Goal: Information Seeking & Learning: Learn about a topic

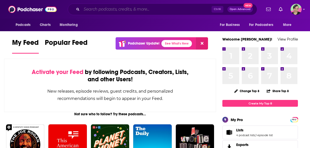
click at [126, 7] on input "Search podcasts, credits, & more..." at bounding box center [146, 9] width 130 height 8
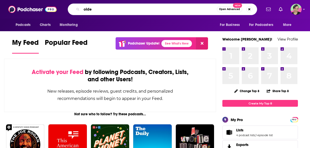
type input "olde"
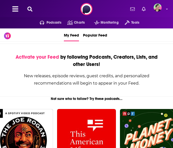
click at [30, 10] on icon at bounding box center [29, 9] width 5 height 5
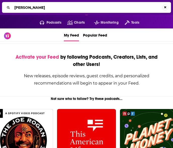
type input "[PERSON_NAME]"
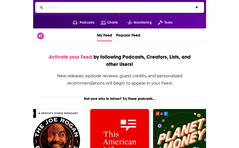
scroll to position [25, 0]
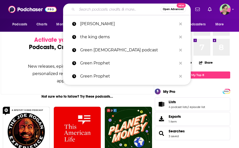
click at [99, 8] on input "Search podcasts, credits, & more..." at bounding box center [119, 9] width 84 height 8
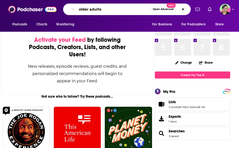
type input "older adults"
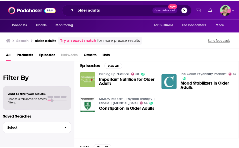
scroll to position [75, 0]
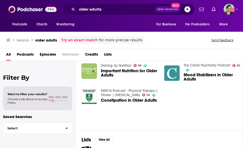
click at [116, 65] on link "Dishing Up Nutrition" at bounding box center [116, 65] width 31 height 4
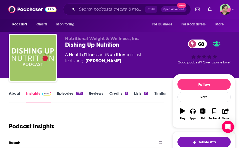
click at [19, 93] on link "About" at bounding box center [14, 97] width 11 height 12
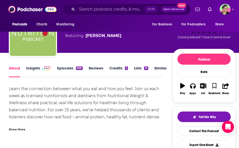
scroll to position [50, 0]
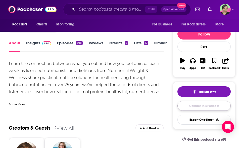
click at [202, 103] on link "Contact This Podcast" at bounding box center [204, 106] width 53 height 10
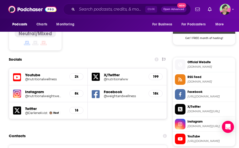
scroll to position [412, 0]
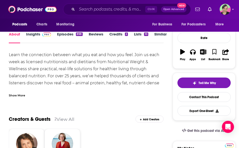
scroll to position [50, 0]
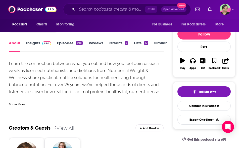
click at [23, 104] on div "Show More" at bounding box center [17, 103] width 16 height 5
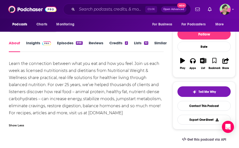
click at [27, 43] on link "Insights" at bounding box center [38, 46] width 25 height 12
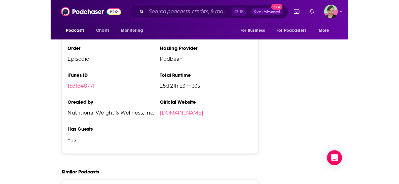
scroll to position [1081, 0]
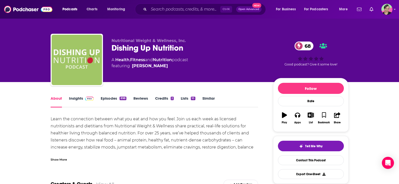
click at [105, 96] on link "Episodes 898" at bounding box center [113, 102] width 25 height 12
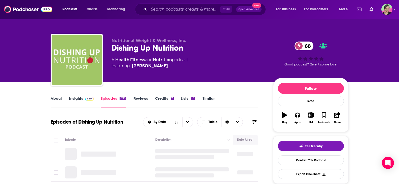
scroll to position [75, 0]
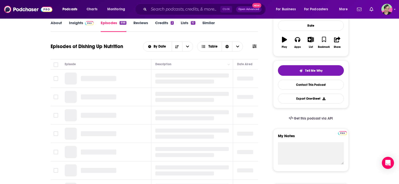
click at [255, 46] on icon at bounding box center [254, 47] width 4 height 4
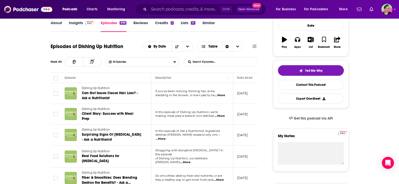
click at [220, 60] on input "List Search Input" at bounding box center [210, 61] width 53 height 9
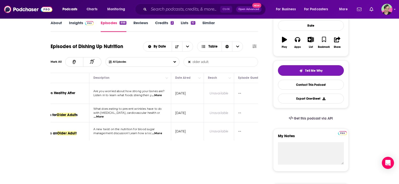
scroll to position [0, 0]
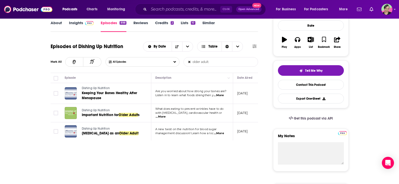
type input "older adult"
click at [190, 62] on icon at bounding box center [189, 61] width 2 height 3
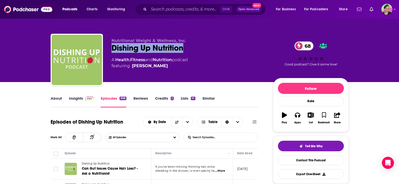
drag, startPoint x: 182, startPoint y: 49, endPoint x: 113, endPoint y: 49, distance: 69.1
click at [113, 49] on div "Dishing Up Nutrition 68" at bounding box center [187, 48] width 153 height 10
copy h2 "Dishing Up Nutrition"
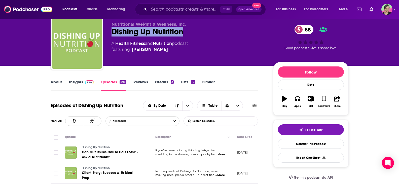
scroll to position [25, 0]
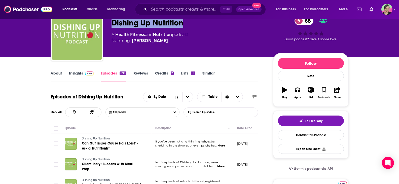
click at [218, 112] on input "List Search Input" at bounding box center [210, 112] width 53 height 9
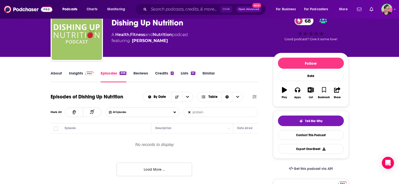
type input "protein"
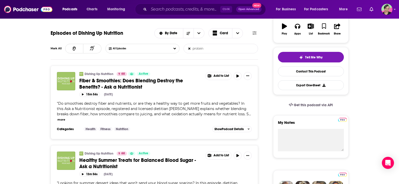
scroll to position [101, 0]
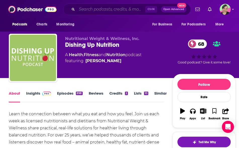
click at [92, 9] on input "Search podcasts, credits, & more..." at bounding box center [111, 9] width 68 height 8
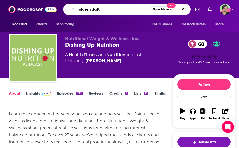
type input "older adults"
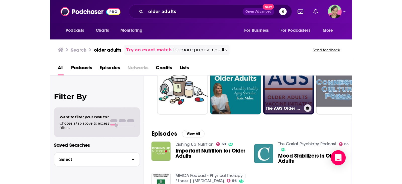
scroll to position [50, 0]
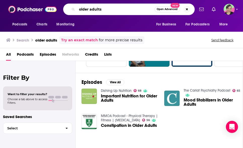
drag, startPoint x: 111, startPoint y: 9, endPoint x: 77, endPoint y: 7, distance: 34.3
click at [77, 7] on input "older adults" at bounding box center [115, 9] width 77 height 8
type input "s"
type input "older adults"
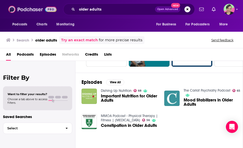
click at [34, 10] on img at bounding box center [32, 10] width 48 height 10
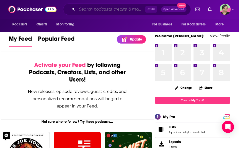
click at [91, 9] on input "Search podcasts, credits, & more..." at bounding box center [111, 9] width 68 height 8
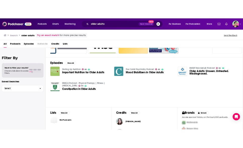
scroll to position [75, 0]
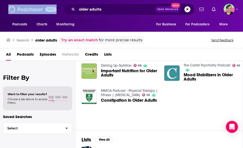
drag, startPoint x: 68, startPoint y: 2, endPoint x: 30, endPoint y: -1, distance: 37.4
click at [30, 0] on html "Podcasts Charts Monitoring older adults Open Advanced New For Business For Podc…" at bounding box center [121, 74] width 243 height 148
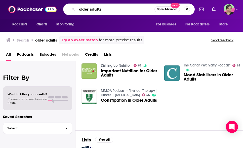
click at [109, 9] on input "older adults" at bounding box center [115, 9] width 77 height 8
click at [69, 6] on div "older adults Open Advanced New" at bounding box center [128, 10] width 131 height 12
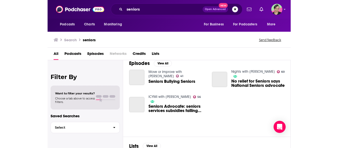
scroll to position [75, 0]
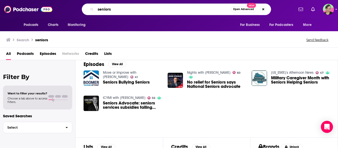
drag, startPoint x: 114, startPoint y: 10, endPoint x: 81, endPoint y: 9, distance: 32.7
click at [81, 9] on div "seniors Open Advanced New" at bounding box center [176, 10] width 235 height 12
type input "aging health"
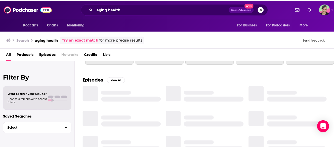
scroll to position [75, 0]
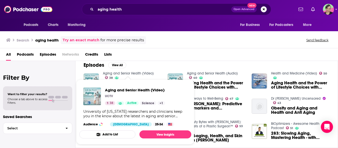
click at [126, 71] on link "Aging and Senior Health (Video)" at bounding box center [128, 73] width 51 height 4
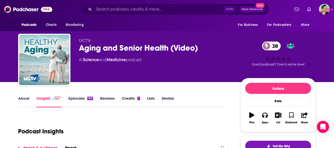
scroll to position [25, 0]
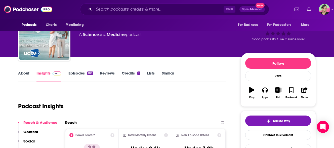
click at [167, 73] on link "Similar" at bounding box center [168, 77] width 12 height 12
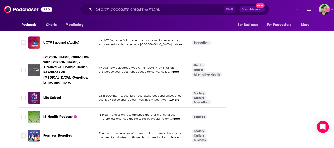
scroll to position [1534, 0]
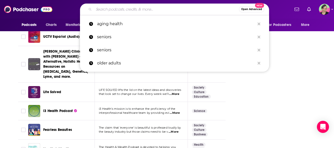
click at [131, 7] on input "Search podcasts, credits, & more..." at bounding box center [166, 9] width 145 height 8
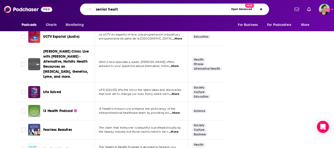
type input "senior health"
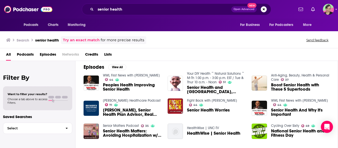
scroll to position [48, 0]
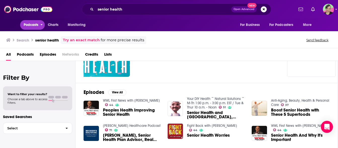
click at [28, 25] on span "Podcasts" at bounding box center [31, 24] width 15 height 7
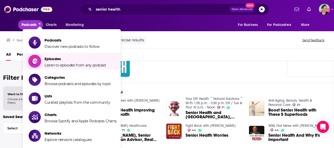
click at [55, 61] on span "Episodes Listen to episodes from any podcast" at bounding box center [76, 61] width 62 height 13
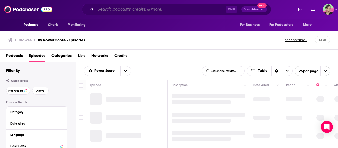
click at [115, 10] on input "Search podcasts, credits, & more..." at bounding box center [161, 9] width 130 height 8
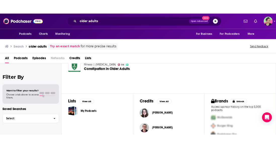
scroll to position [64, 0]
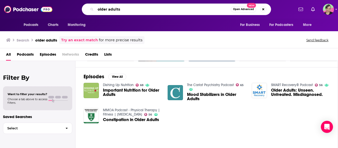
drag, startPoint x: 77, startPoint y: 4, endPoint x: 57, endPoint y: 4, distance: 19.9
click at [58, 5] on div "Podcasts Charts Monitoring older adults Open Advanced New For Business For Podc…" at bounding box center [174, 10] width 239 height 12
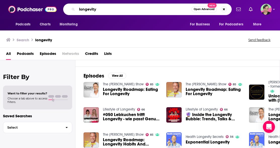
drag, startPoint x: 64, startPoint y: 10, endPoint x: 59, endPoint y: 17, distance: 8.5
click at [62, 10] on div "Podcasts Charts Monitoring longevity Open Advanced New For Business For Podcast…" at bounding box center [145, 10] width 172 height 12
type input "healthy aging"
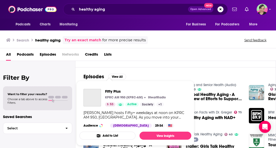
click at [107, 87] on div "Fifty Plus KPRC AM 950 (KPRC-AM) iHeartRadio 53 Active Categories Society Cultu…" at bounding box center [135, 108] width 112 height 47
click at [109, 91] on span "Fifty Plus" at bounding box center [135, 91] width 61 height 5
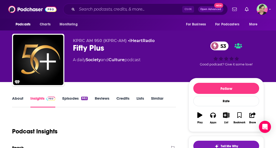
scroll to position [75, 0]
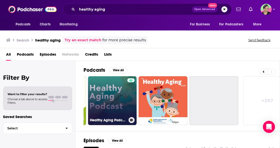
scroll to position [0, 266]
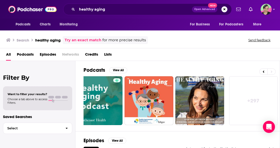
click at [191, 61] on div "Podcasts View All 40 5 33 5 + 297" at bounding box center [181, 96] width 196 height 70
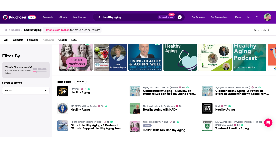
scroll to position [50, 0]
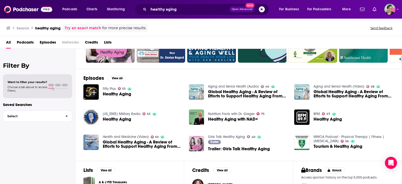
click at [110, 88] on link "Fifty Plus" at bounding box center [109, 88] width 13 height 4
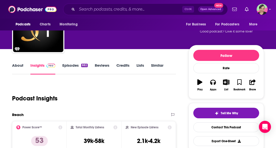
scroll to position [50, 0]
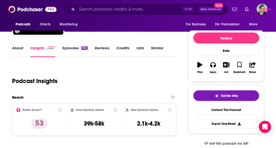
click at [157, 48] on link "Similar" at bounding box center [157, 52] width 12 height 12
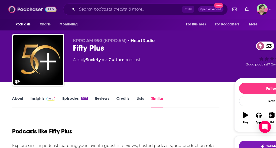
click at [29, 10] on img at bounding box center [32, 10] width 48 height 10
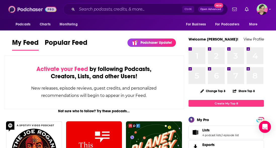
click at [12, 9] on img at bounding box center [32, 10] width 48 height 10
click at [24, 11] on img at bounding box center [32, 10] width 48 height 10
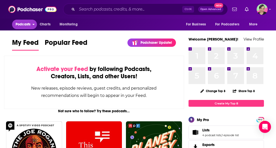
click at [27, 24] on span "Podcasts" at bounding box center [23, 24] width 15 height 7
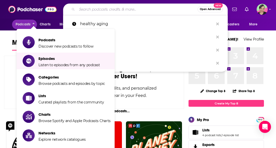
click at [90, 8] on input "Search podcasts, credits, & more..." at bounding box center [137, 9] width 121 height 8
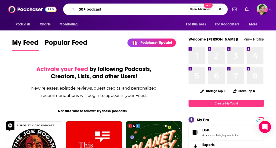
type input "50+ podcast"
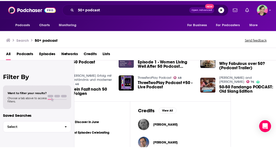
scroll to position [126, 46]
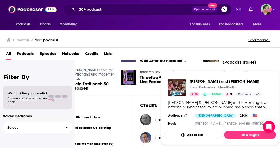
click at [201, 80] on span "[PERSON_NAME] and [PERSON_NAME]" at bounding box center [226, 81] width 72 height 5
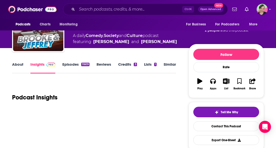
scroll to position [101, 0]
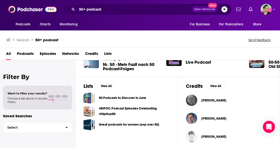
scroll to position [79, 0]
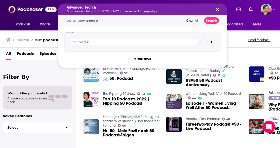
drag, startPoint x: 107, startPoint y: 9, endPoint x: 69, endPoint y: 8, distance: 37.5
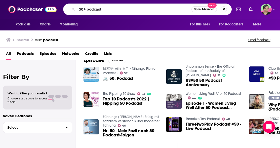
click at [3, 9] on div "Podcasts Charts Monitoring 50+ podcast Open Advanced New For Business For Podca…" at bounding box center [140, 9] width 280 height 19
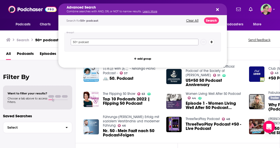
drag, startPoint x: 101, startPoint y: 42, endPoint x: 76, endPoint y: 41, distance: 24.4
click at [76, 41] on input "50+ podcast" at bounding box center [135, 42] width 128 height 7
type input "50 year olds"
click at [210, 22] on button "Search" at bounding box center [211, 20] width 15 height 6
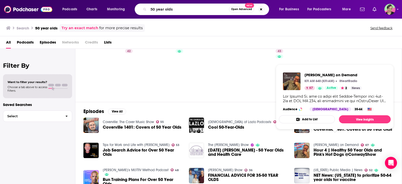
scroll to position [4, 0]
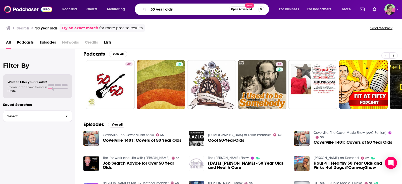
drag, startPoint x: 156, startPoint y: 10, endPoint x: 201, endPoint y: 13, distance: 45.1
click at [201, 13] on input "50 year olds" at bounding box center [189, 9] width 80 height 8
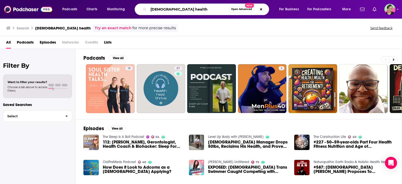
drag, startPoint x: 156, startPoint y: 8, endPoint x: 146, endPoint y: 9, distance: 9.8
click at [146, 9] on div "[DEMOGRAPHIC_DATA] health Open Advanced New" at bounding box center [202, 10] width 135 height 12
type input "[DEMOGRAPHIC_DATA] health"
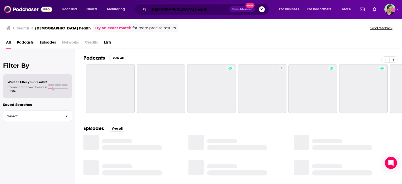
click at [191, 9] on input "[DEMOGRAPHIC_DATA] health" at bounding box center [189, 9] width 81 height 8
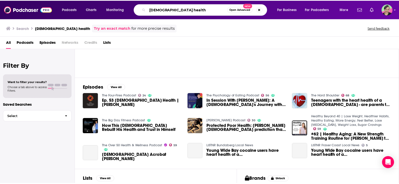
scroll to position [50, 0]
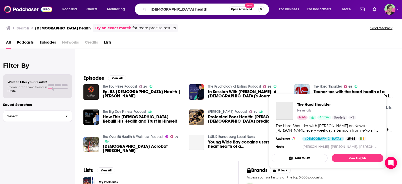
click at [331, 84] on link "The Hard Shoulder" at bounding box center [328, 86] width 28 height 4
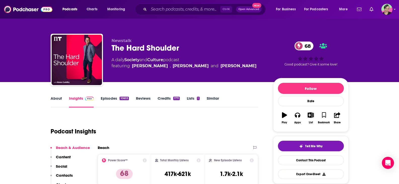
click at [56, 98] on link "About" at bounding box center [56, 102] width 11 height 12
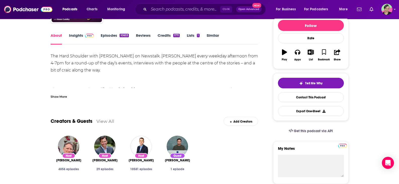
scroll to position [75, 0]
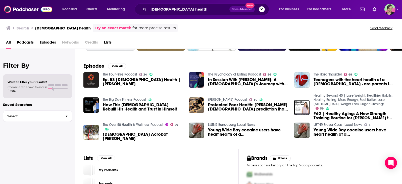
scroll to position [75, 0]
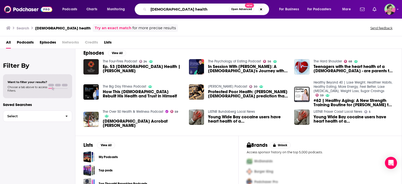
drag, startPoint x: 191, startPoint y: 9, endPoint x: 157, endPoint y: 9, distance: 34.2
click at [157, 9] on input "[DEMOGRAPHIC_DATA] health" at bounding box center [189, 9] width 80 height 8
type input "6"
type input "over 50 health"
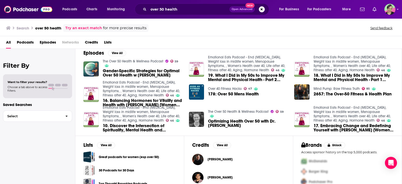
scroll to position [100, 0]
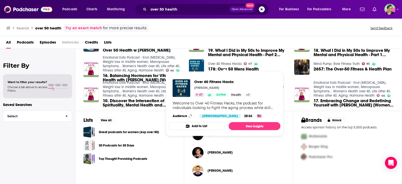
click at [235, 64] on link "Over 40 Fitness Hacks" at bounding box center [225, 64] width 34 height 4
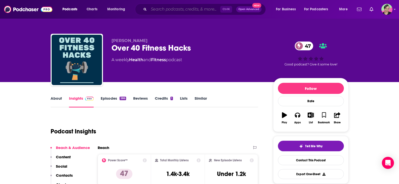
click at [165, 7] on input "Search podcasts, credits, & more..." at bounding box center [184, 9] width 71 height 8
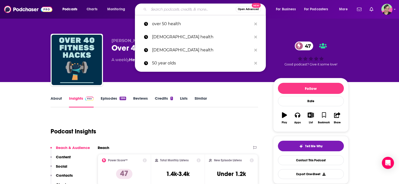
paste input "Health & Vitality Over 50"
type input "Health & Vitality Over 50"
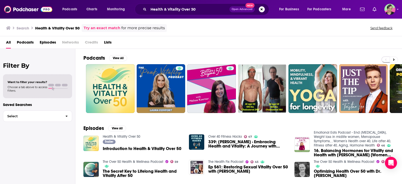
click at [130, 137] on link "Health & Vitality Over 50" at bounding box center [121, 136] width 37 height 4
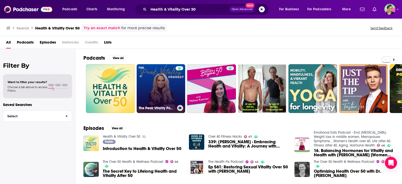
click at [166, 77] on link "The Peak Vitality Podcast" at bounding box center [161, 88] width 49 height 49
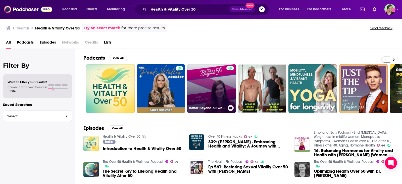
click at [219, 80] on link "Better Beyond 50 with Melissa Koerner" at bounding box center [211, 88] width 49 height 49
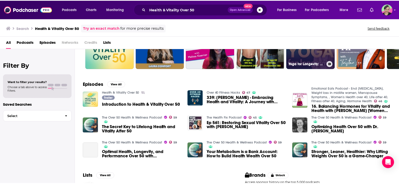
scroll to position [50, 0]
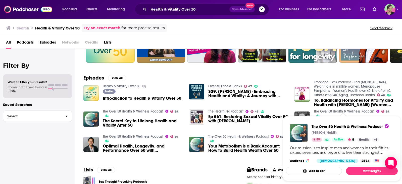
click at [357, 112] on link "The Over 50 Health & Wellness Podcast" at bounding box center [344, 111] width 61 height 4
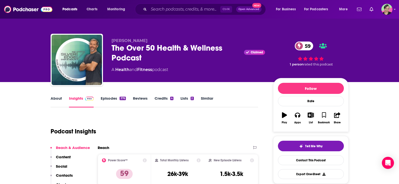
click at [56, 97] on link "About" at bounding box center [56, 102] width 11 height 12
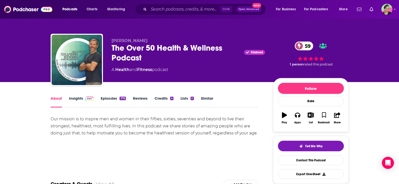
click at [75, 99] on link "Insights" at bounding box center [81, 102] width 25 height 12
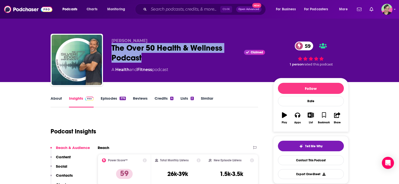
drag, startPoint x: 152, startPoint y: 58, endPoint x: 110, endPoint y: 47, distance: 43.6
click at [110, 47] on div "Kevin English The Over 50 Health & Wellness Podcast Claimed 59 A Health and Fit…" at bounding box center [200, 61] width 298 height 54
copy h2 "The Over 50 Health & Wellness Podcast"
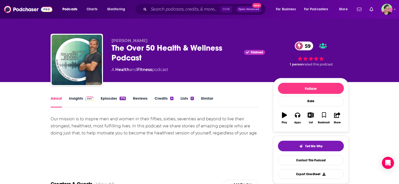
click at [210, 96] on link "Similar" at bounding box center [207, 102] width 12 height 12
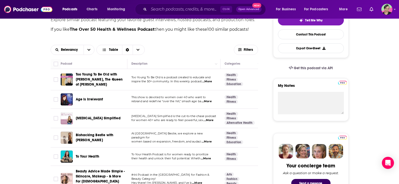
scroll to position [176, 0]
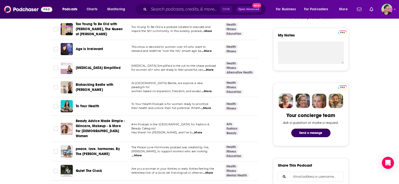
click at [83, 106] on span "To Your Health" at bounding box center [87, 106] width 23 height 4
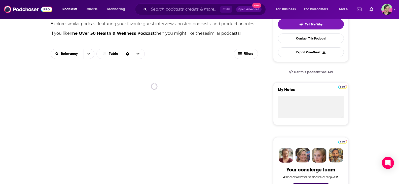
scroll to position [151, 0]
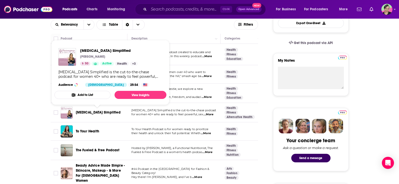
click at [99, 111] on span "Perimenopause Simplified" at bounding box center [98, 112] width 45 height 4
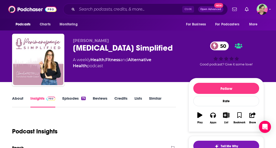
click at [18, 99] on link "About" at bounding box center [17, 102] width 11 height 12
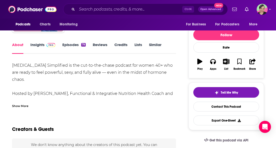
scroll to position [75, 0]
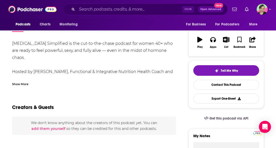
click at [22, 85] on div "Show More" at bounding box center [20, 83] width 16 height 5
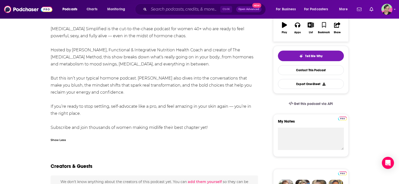
scroll to position [0, 0]
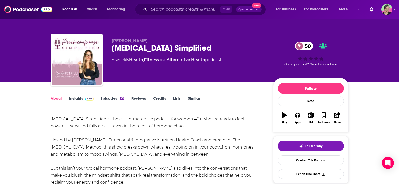
click at [75, 99] on link "Insights" at bounding box center [81, 102] width 25 height 12
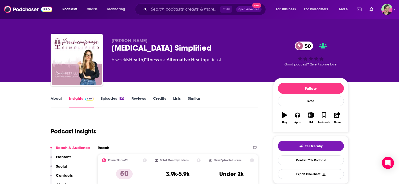
click at [110, 97] on link "Episodes 79" at bounding box center [112, 102] width 23 height 12
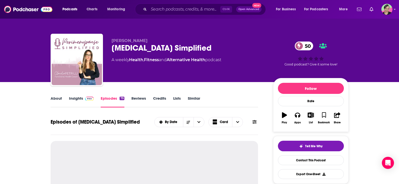
scroll to position [50, 0]
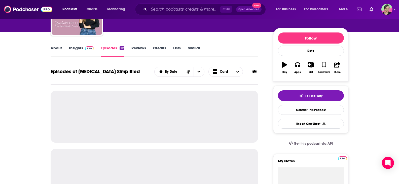
click at [254, 70] on icon at bounding box center [254, 72] width 4 height 4
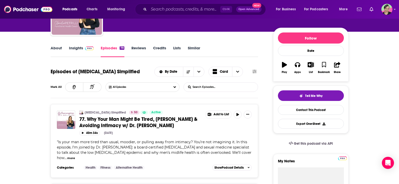
drag, startPoint x: 200, startPoint y: 81, endPoint x: 203, endPoint y: 85, distance: 4.7
click at [200, 82] on div "Episodes of Perimenopause Simplified By Date Card Mark All All Episodes List Se…" at bounding box center [154, 81] width 207 height 33
click at [204, 86] on input "List Search Input" at bounding box center [210, 86] width 53 height 9
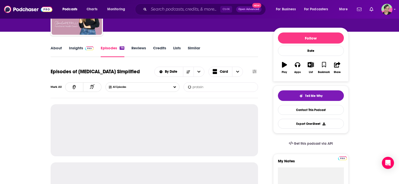
type input "protein"
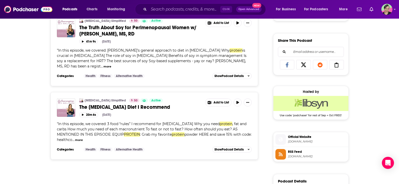
scroll to position [302, 0]
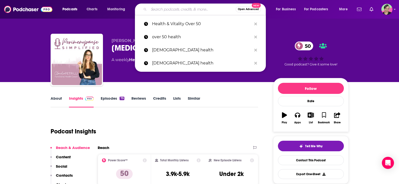
click at [158, 9] on input "Search podcasts, credits, & more..." at bounding box center [192, 9] width 87 height 8
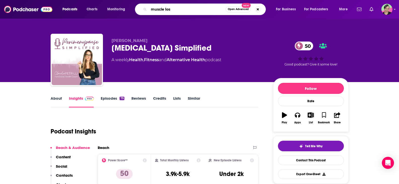
type input "muscle loss"
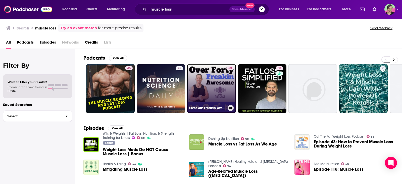
click at [218, 73] on link "53 Over 40: Freakin Awesome | Mens Health and Fitness Podcast | Men Over 40 Fat…" at bounding box center [211, 88] width 49 height 49
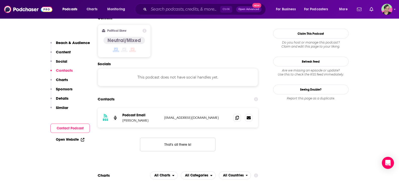
scroll to position [402, 0]
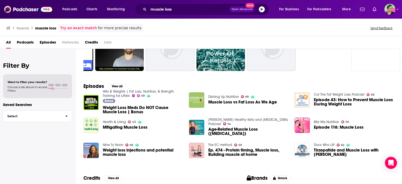
scroll to position [50, 0]
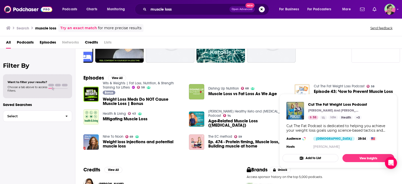
click at [353, 87] on link "Cut The Fat Weight Loss Podcast" at bounding box center [339, 86] width 51 height 4
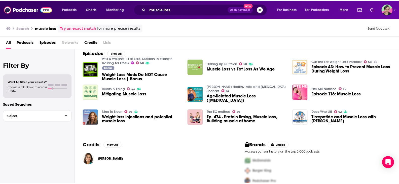
scroll to position [75, 0]
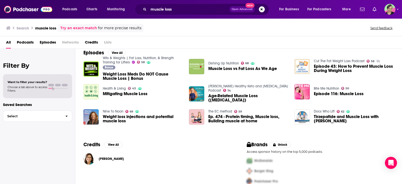
click at [0, 171] on div "Filter By Want to filter your results? Choose a tab above to access filters. Sa…" at bounding box center [37, 141] width 75 height 184
click at [218, 87] on link "Dr. Berg’s Healthy Keto and Intermittent Fasting Podcast" at bounding box center [248, 88] width 80 height 9
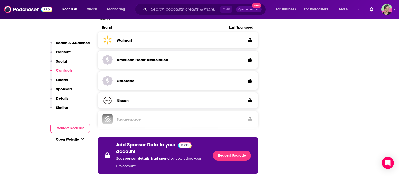
scroll to position [981, 0]
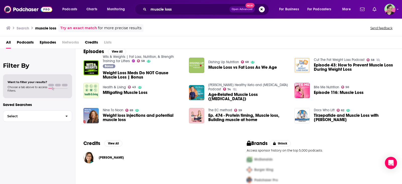
scroll to position [84, 0]
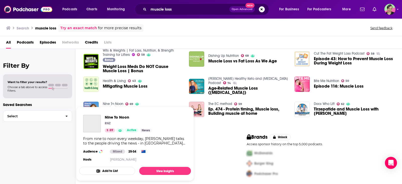
click at [112, 103] on link "Nine To Noon" at bounding box center [113, 104] width 21 height 4
